Goal: Check status: Check status

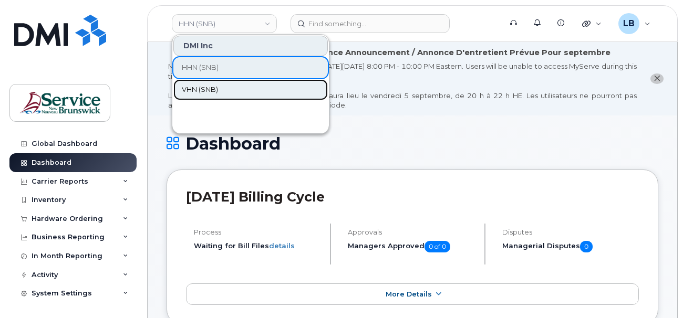
click at [210, 86] on span "VHN (SNB)" at bounding box center [200, 90] width 36 height 11
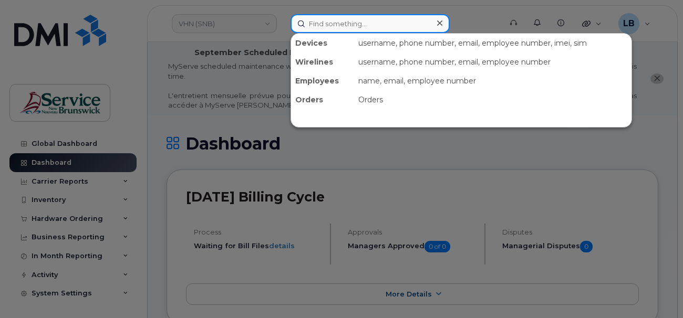
click at [349, 26] on input at bounding box center [369, 23] width 159 height 19
paste input "5062326410"
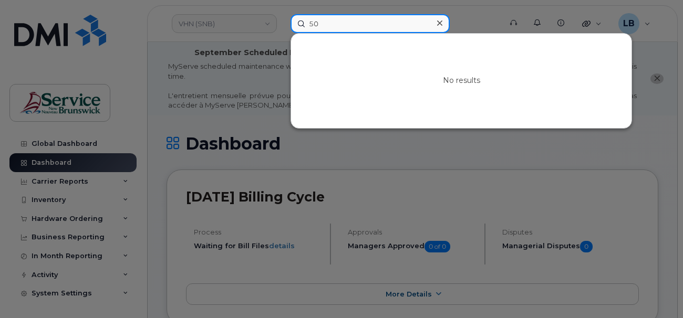
type input "5"
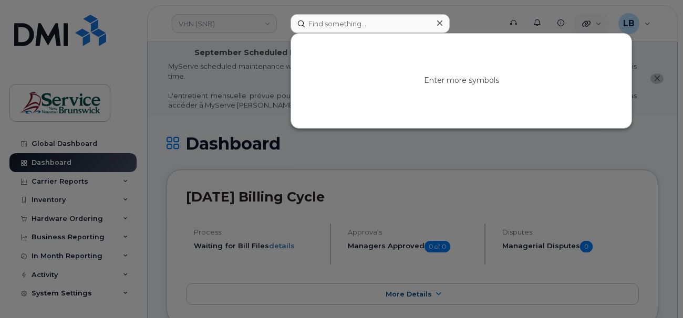
drag, startPoint x: 598, startPoint y: 23, endPoint x: 577, endPoint y: 12, distance: 24.0
click at [598, 24] on div at bounding box center [341, 159] width 683 height 318
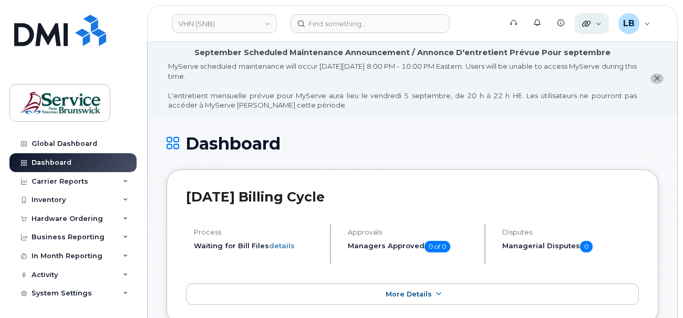
click at [595, 23] on div "Quicklinks" at bounding box center [591, 23] width 34 height 21
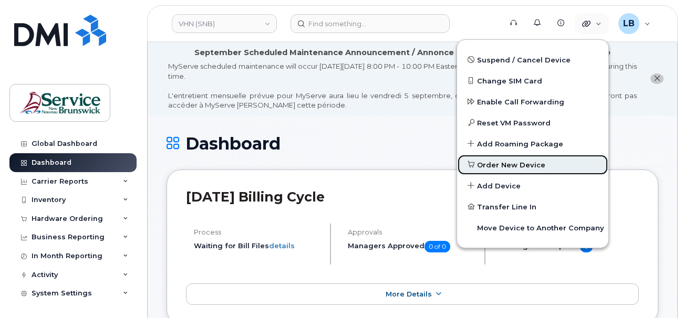
click at [523, 166] on span "Order New Device" at bounding box center [511, 165] width 68 height 11
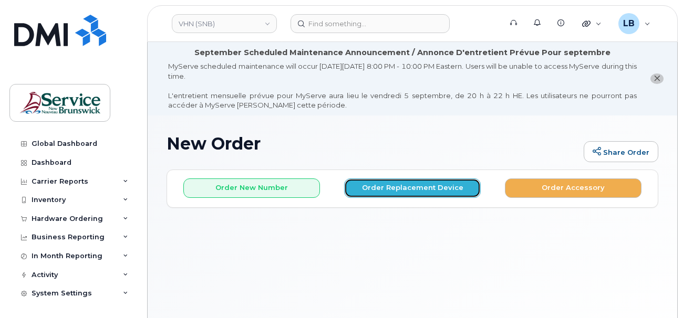
click at [403, 181] on button "Order Replacement Device" at bounding box center [412, 188] width 137 height 19
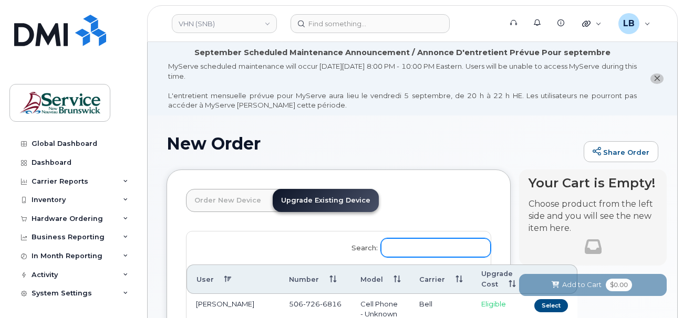
click at [451, 252] on input "Search:" at bounding box center [436, 247] width 110 height 19
paste input "5062326410"
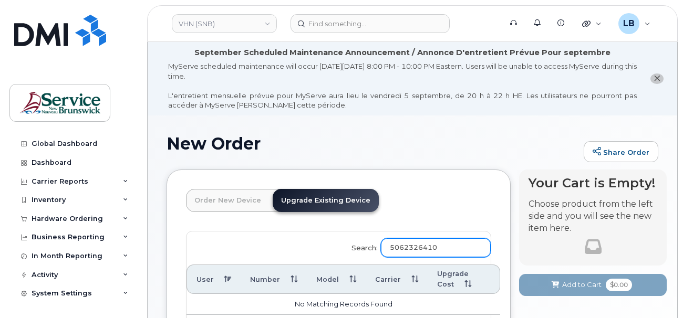
type input "5062326410"
click at [529, 156] on div "New Order Share Order" at bounding box center [411, 151] width 491 height 35
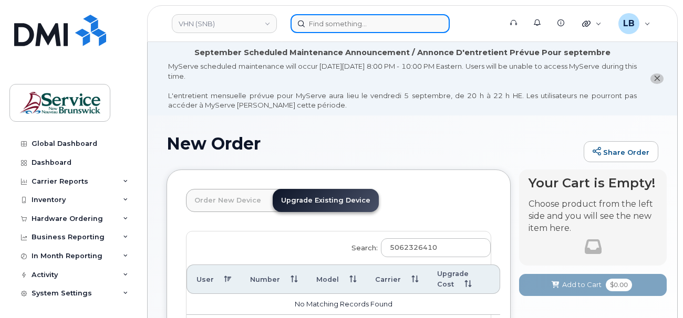
click at [390, 18] on input at bounding box center [369, 23] width 159 height 19
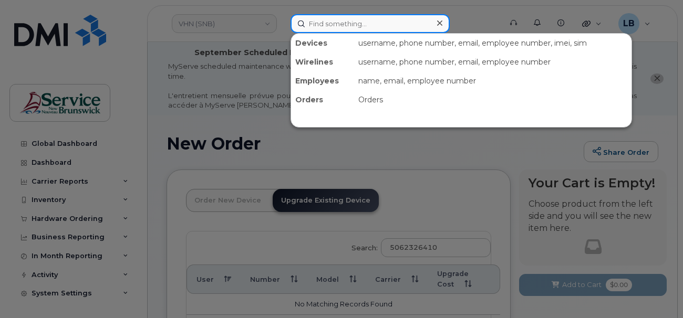
paste input "298868"
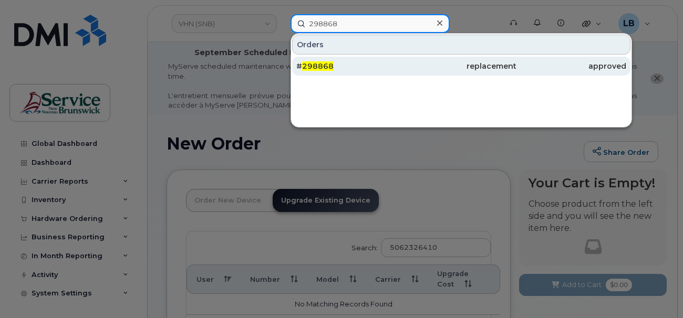
type input "298868"
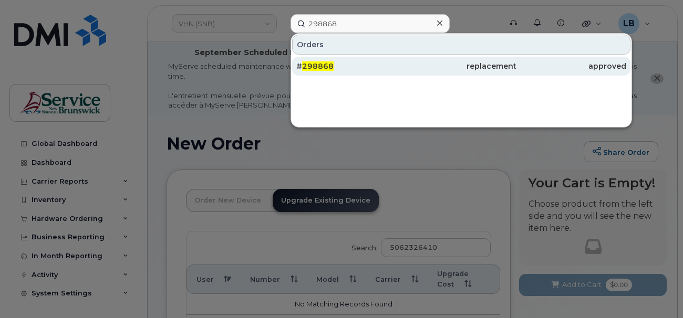
click at [331, 64] on span "298868" at bounding box center [318, 65] width 32 height 9
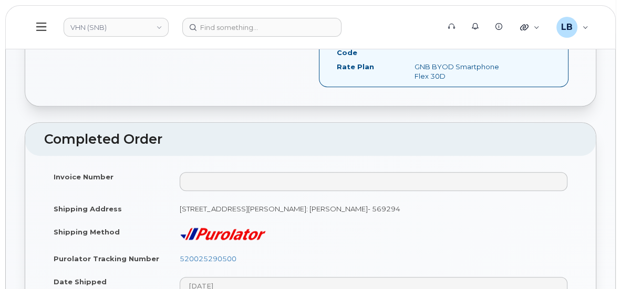
scroll to position [477, 0]
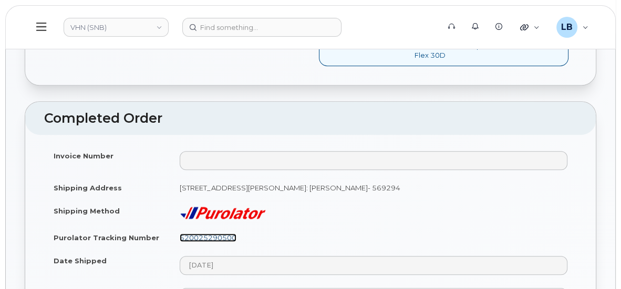
click at [219, 236] on link "520025290500" at bounding box center [208, 238] width 57 height 8
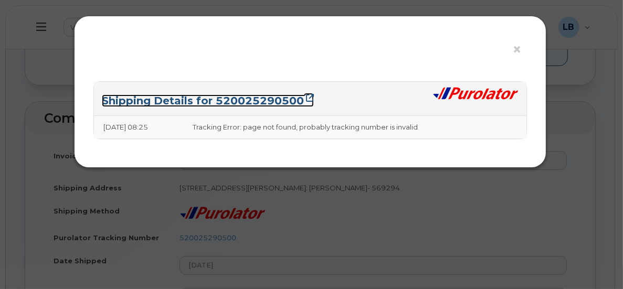
click at [253, 99] on link "Shipping Details for 520025290500" at bounding box center [208, 101] width 212 height 13
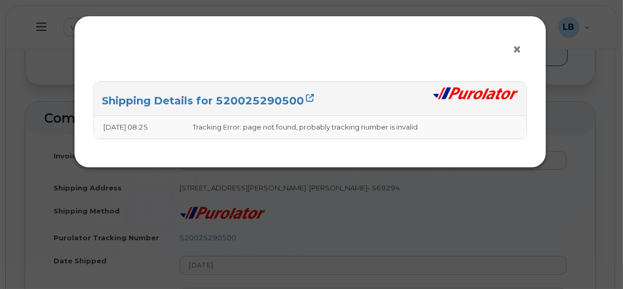
click at [520, 48] on span "×" at bounding box center [516, 49] width 9 height 19
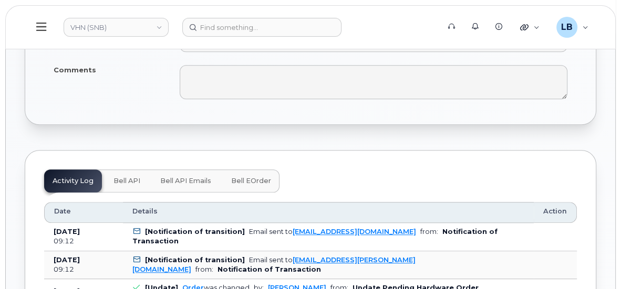
scroll to position [716, 0]
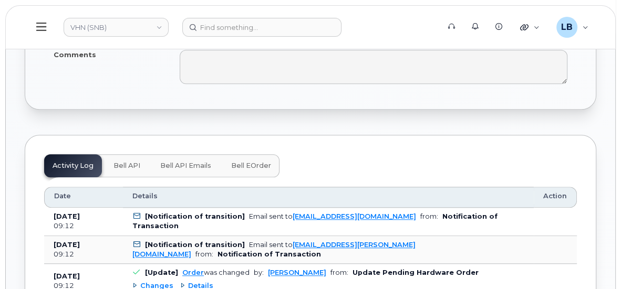
click at [257, 164] on span "Bell eOrder" at bounding box center [251, 166] width 40 height 8
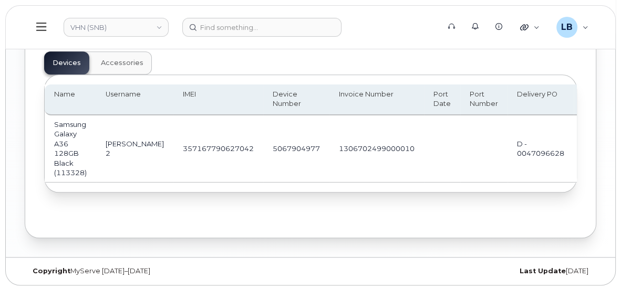
scroll to position [996, 0]
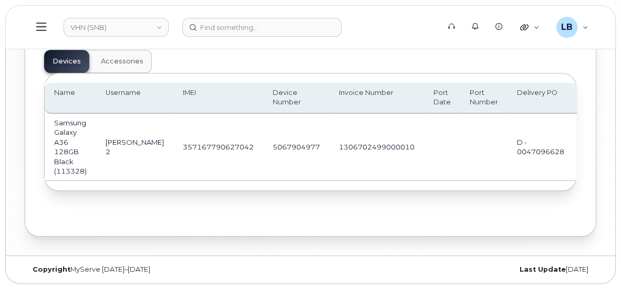
drag, startPoint x: 285, startPoint y: 181, endPoint x: 334, endPoint y: 184, distance: 49.5
click at [334, 184] on div "Name Username IMEI Device Number Invoice Number Port Date Port Number Delivery …" at bounding box center [310, 132] width 531 height 117
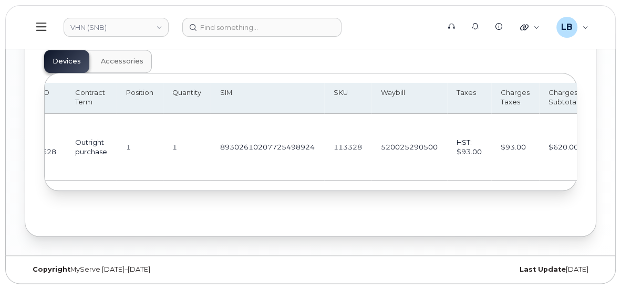
scroll to position [0, 0]
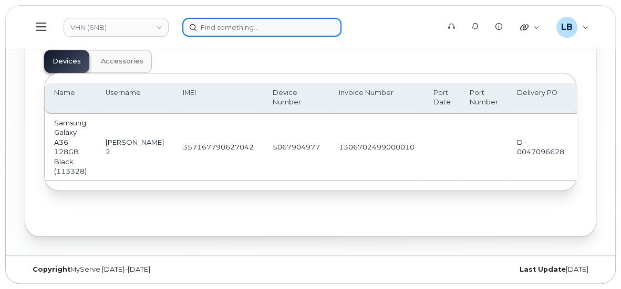
click at [273, 25] on input at bounding box center [261, 27] width 159 height 19
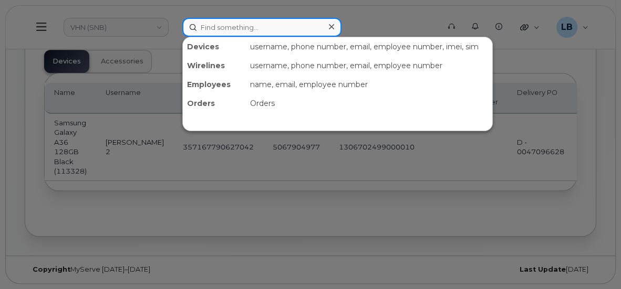
paste input "297027"
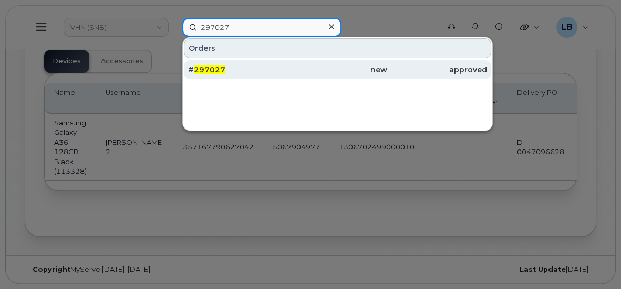
type input "297027"
click at [214, 70] on span "297027" at bounding box center [210, 69] width 32 height 9
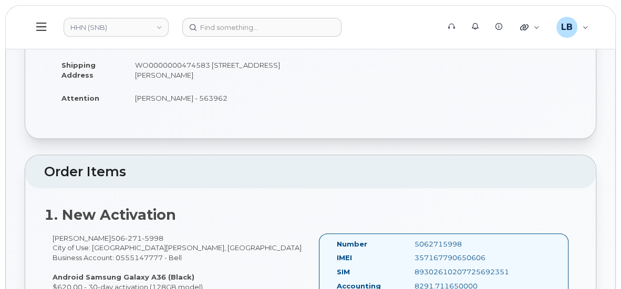
scroll to position [191, 0]
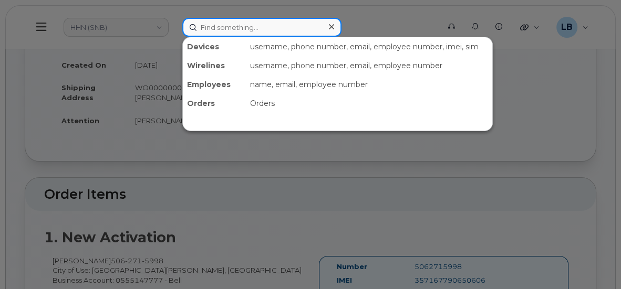
click at [263, 24] on input at bounding box center [261, 27] width 159 height 19
paste input "297026"
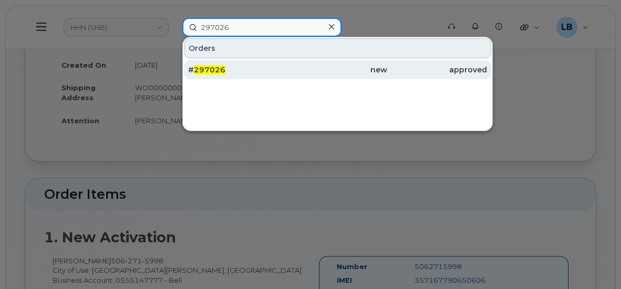
type input "297026"
click at [212, 66] on span "297026" at bounding box center [210, 69] width 32 height 9
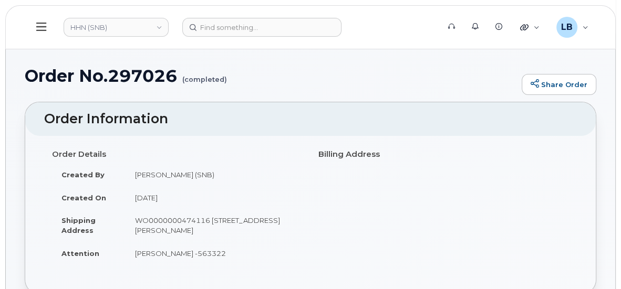
scroll to position [143, 0]
